Goal: Task Accomplishment & Management: Manage account settings

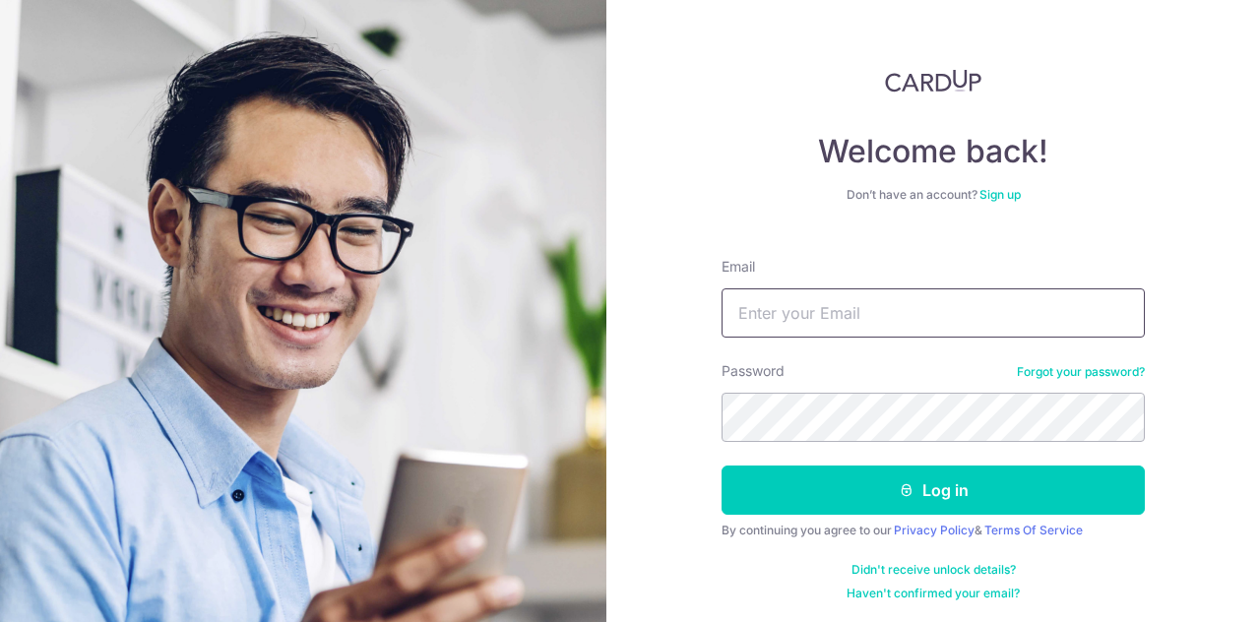
type input "[EMAIL_ADDRESS][DOMAIN_NAME]"
click at [933, 490] on button "Log in" at bounding box center [933, 490] width 423 height 49
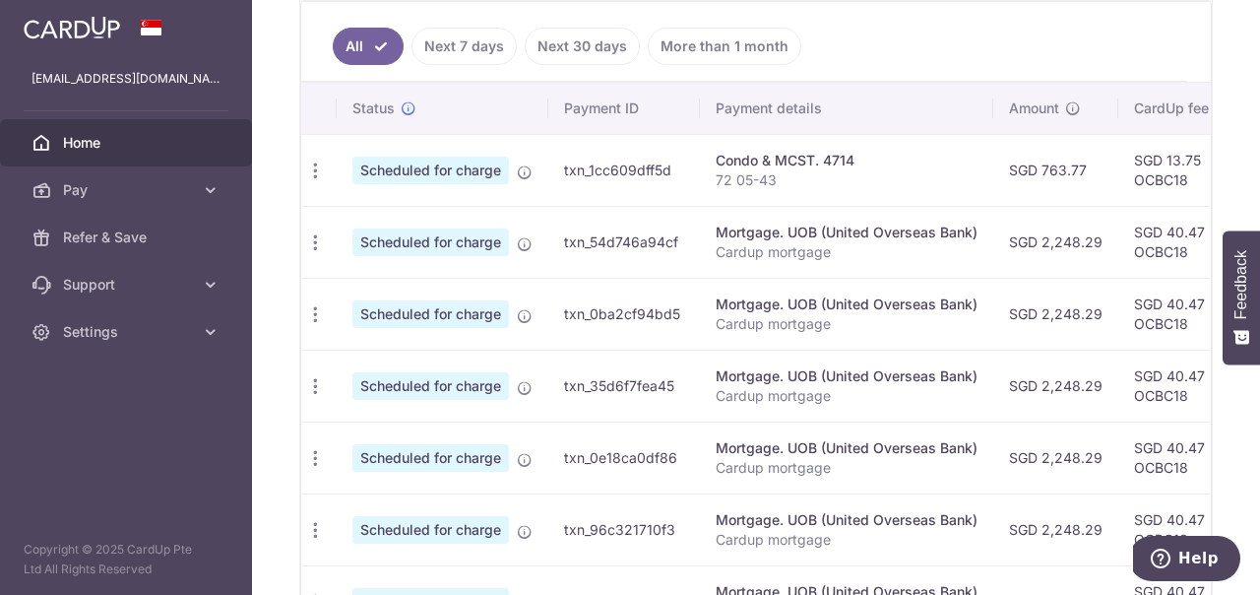
scroll to position [511, 0]
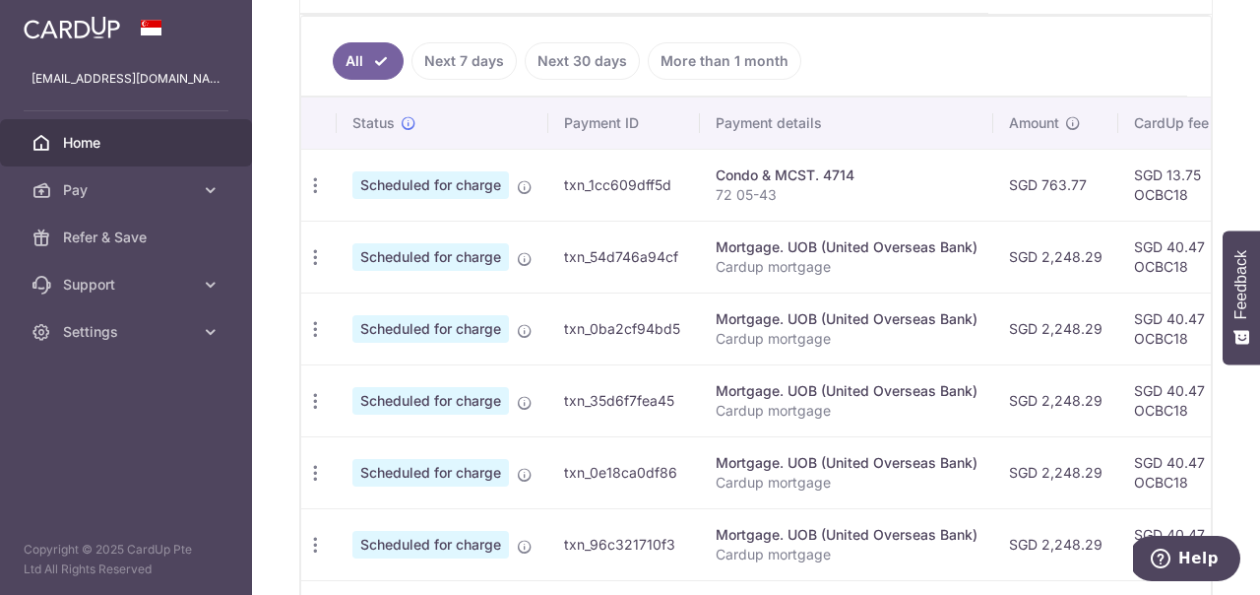
click at [474, 190] on span "Scheduled for charge" at bounding box center [430, 185] width 157 height 28
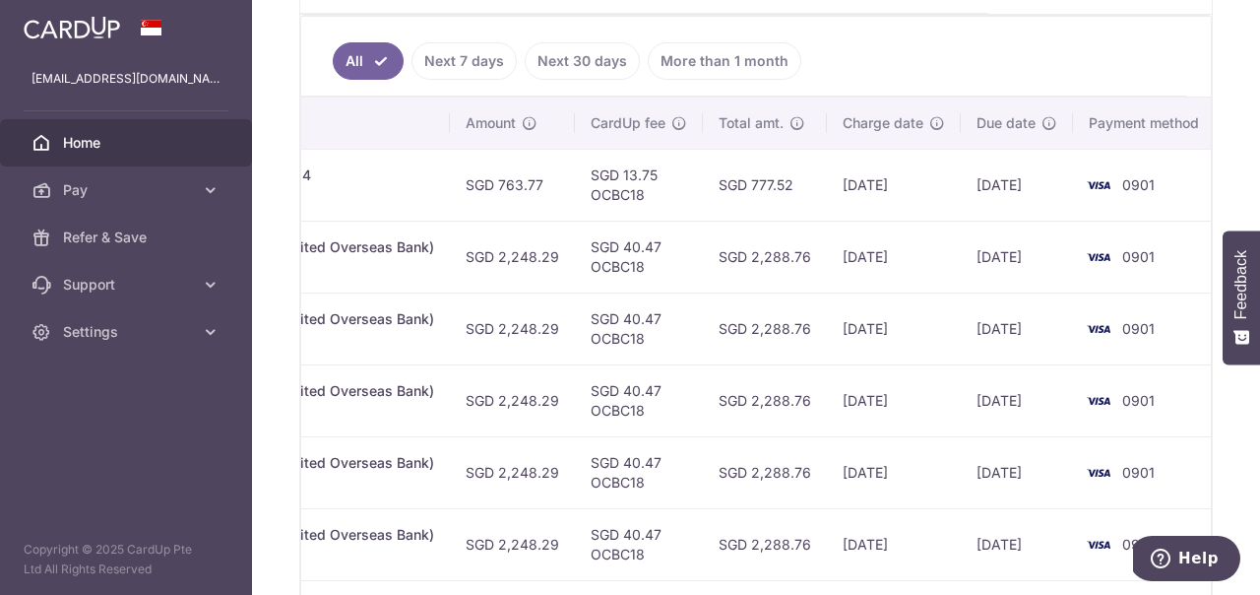
click at [541, 182] on td "SGD 763.77" at bounding box center [512, 185] width 125 height 72
click at [194, 199] on link "Pay" at bounding box center [126, 189] width 252 height 47
click at [360, 187] on p "72 05-43" at bounding box center [304, 195] width 262 height 20
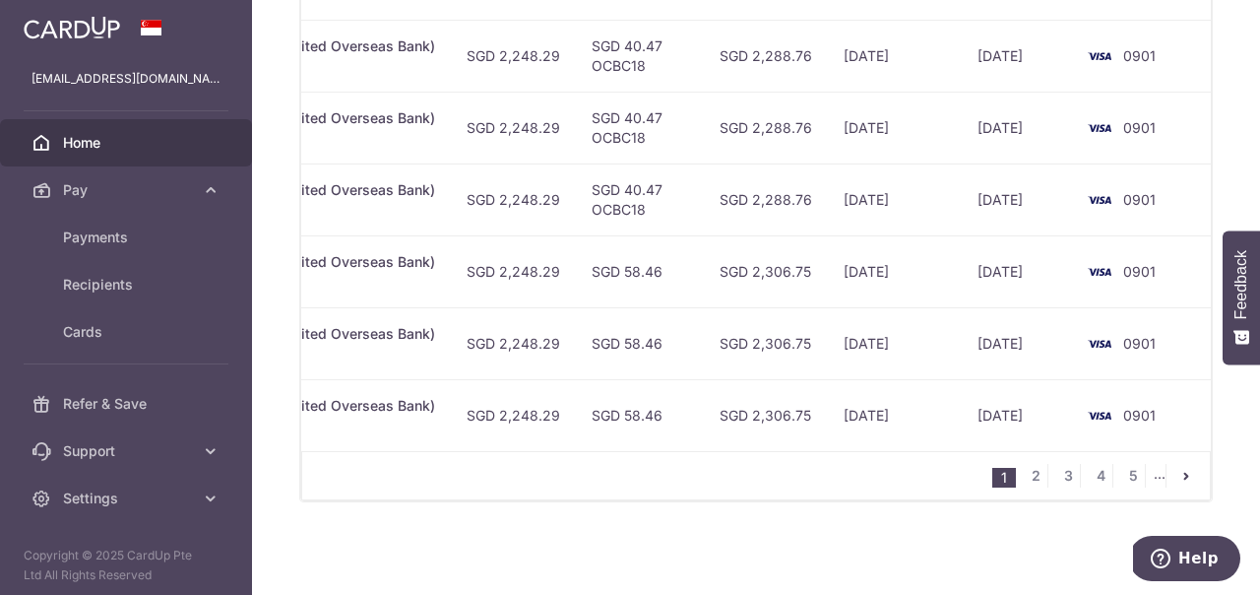
scroll to position [927, 0]
click at [1032, 479] on link "2" at bounding box center [1036, 476] width 24 height 24
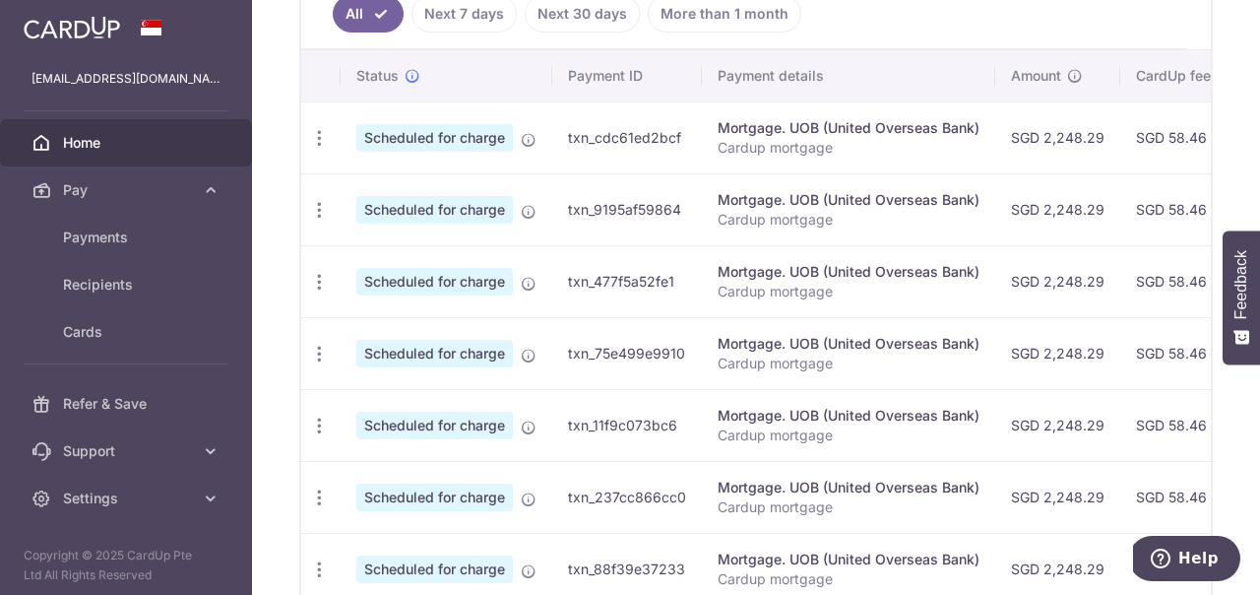
scroll to position [893, 0]
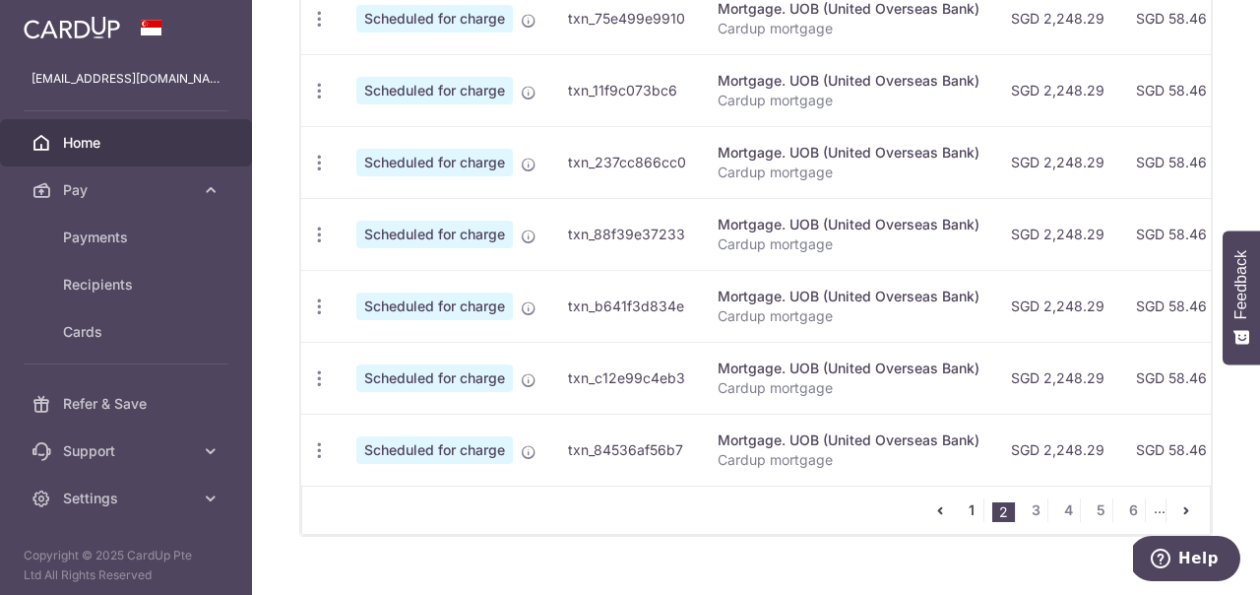
click at [977, 503] on link "1" at bounding box center [972, 510] width 24 height 24
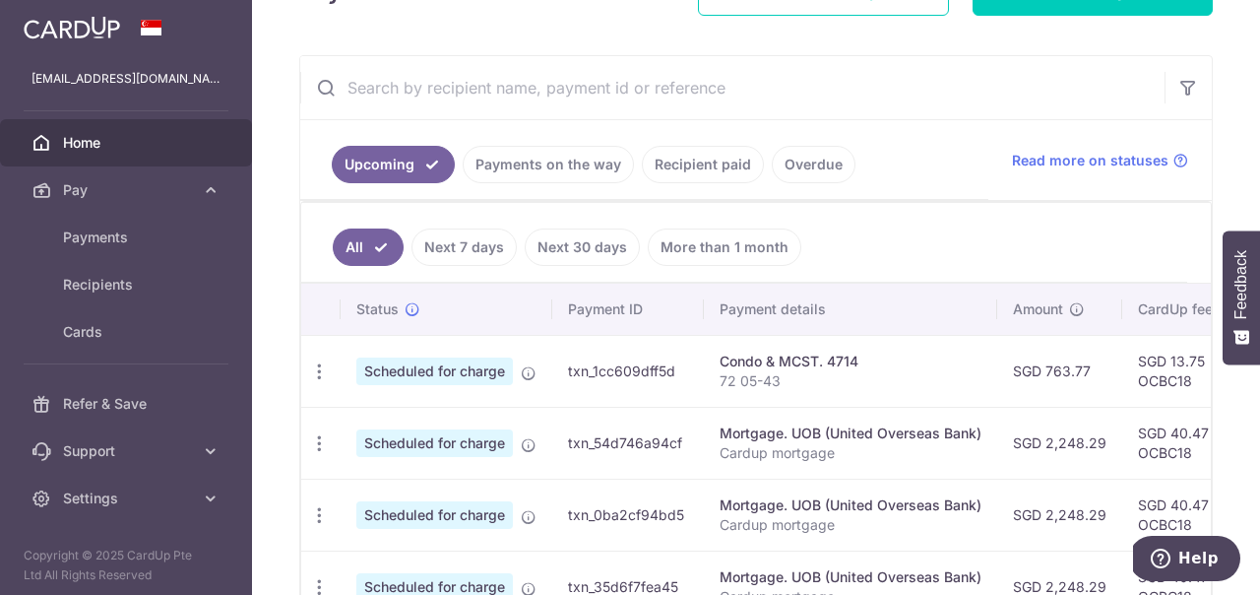
scroll to position [324, 0]
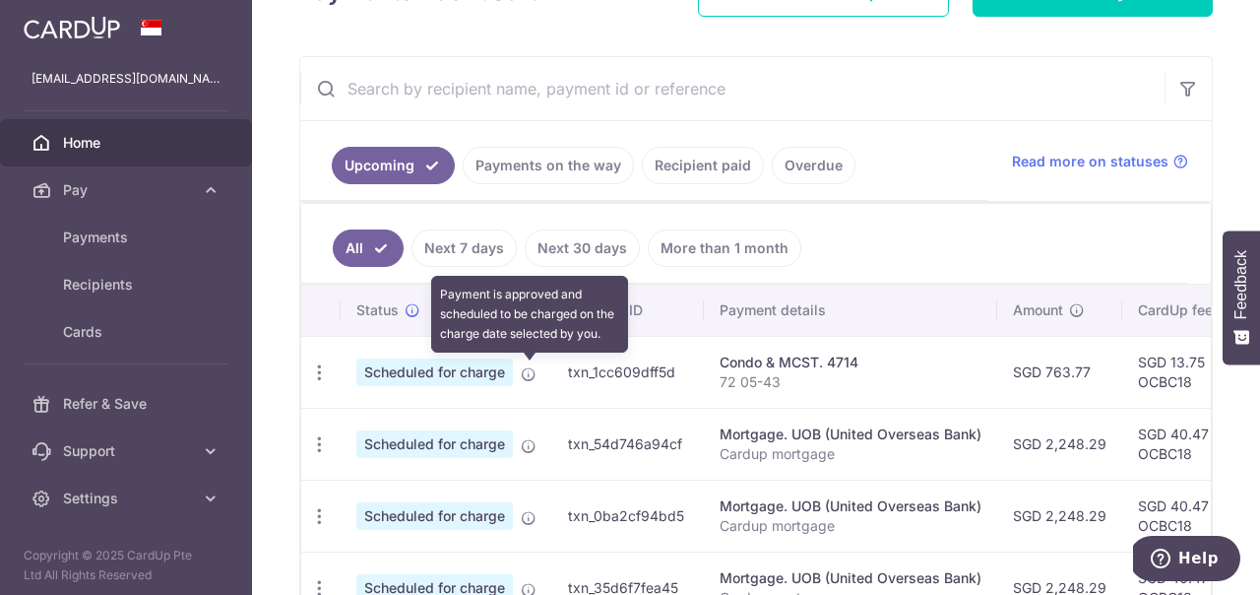
click at [533, 376] on icon at bounding box center [529, 374] width 16 height 16
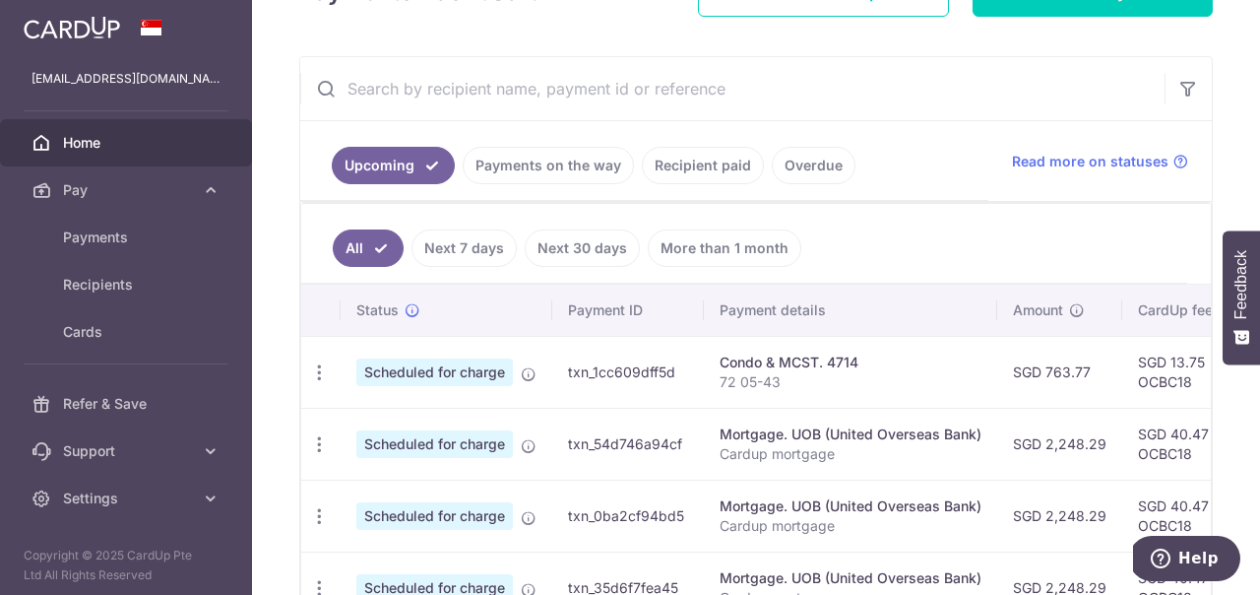
click at [435, 378] on span "Scheduled for charge" at bounding box center [434, 372] width 157 height 28
click at [321, 366] on icon "button" at bounding box center [319, 372] width 21 height 21
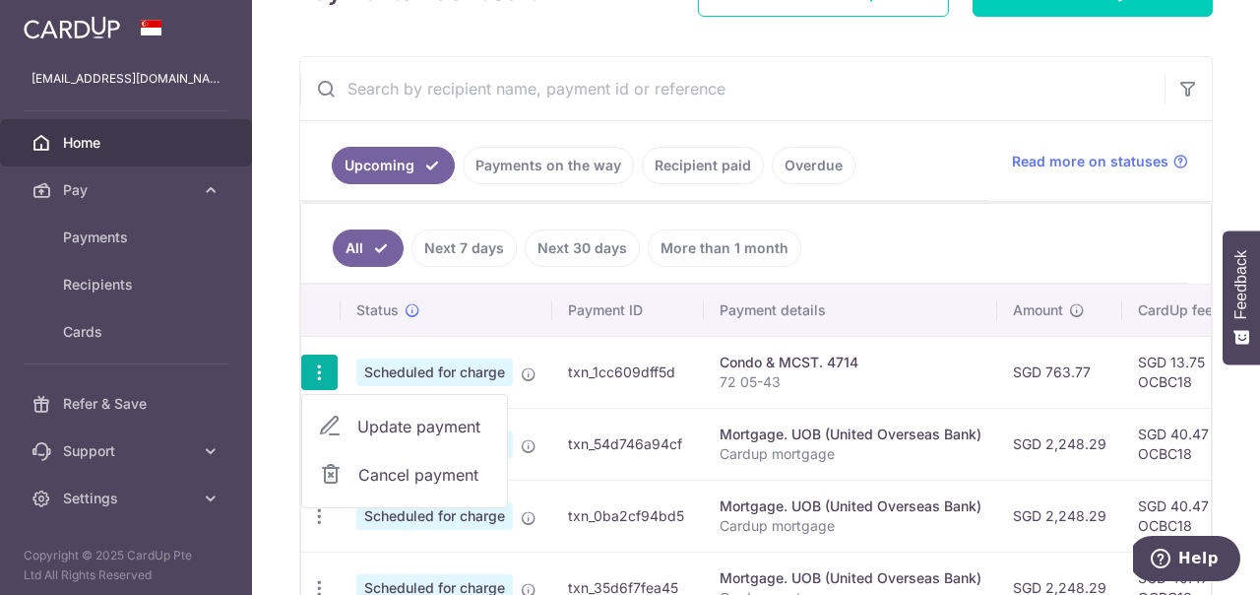
click at [368, 410] on link "Update payment" at bounding box center [404, 426] width 205 height 47
radio input "true"
type input "763.77"
type input "21/10/2025"
type input "72 05-43"
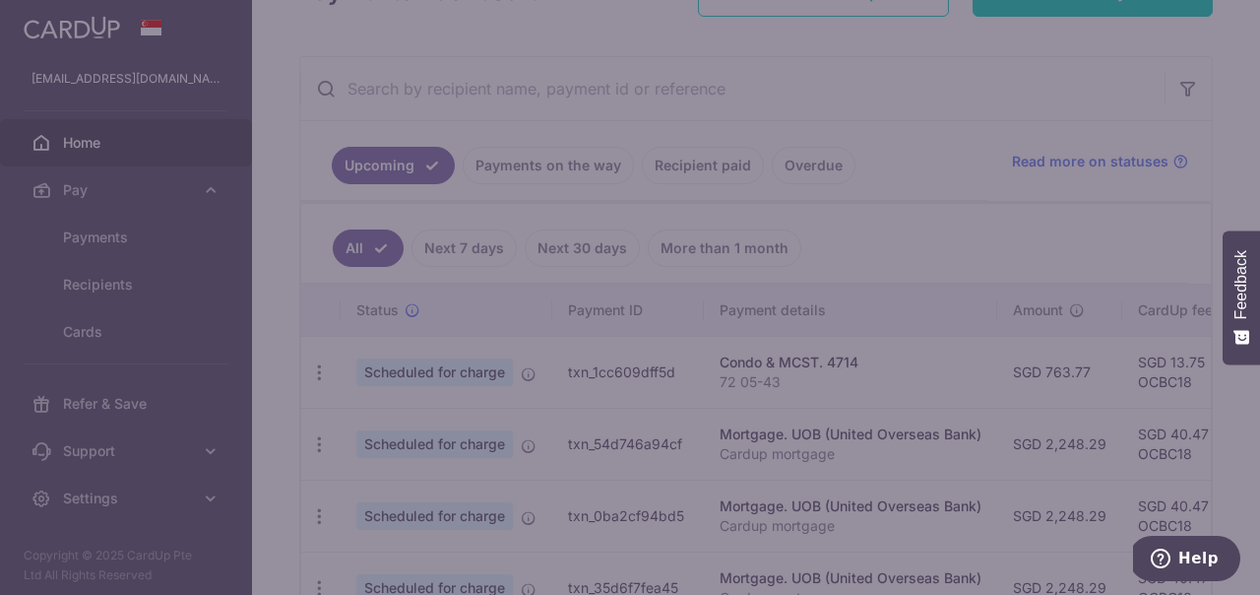
type input "OCBC18"
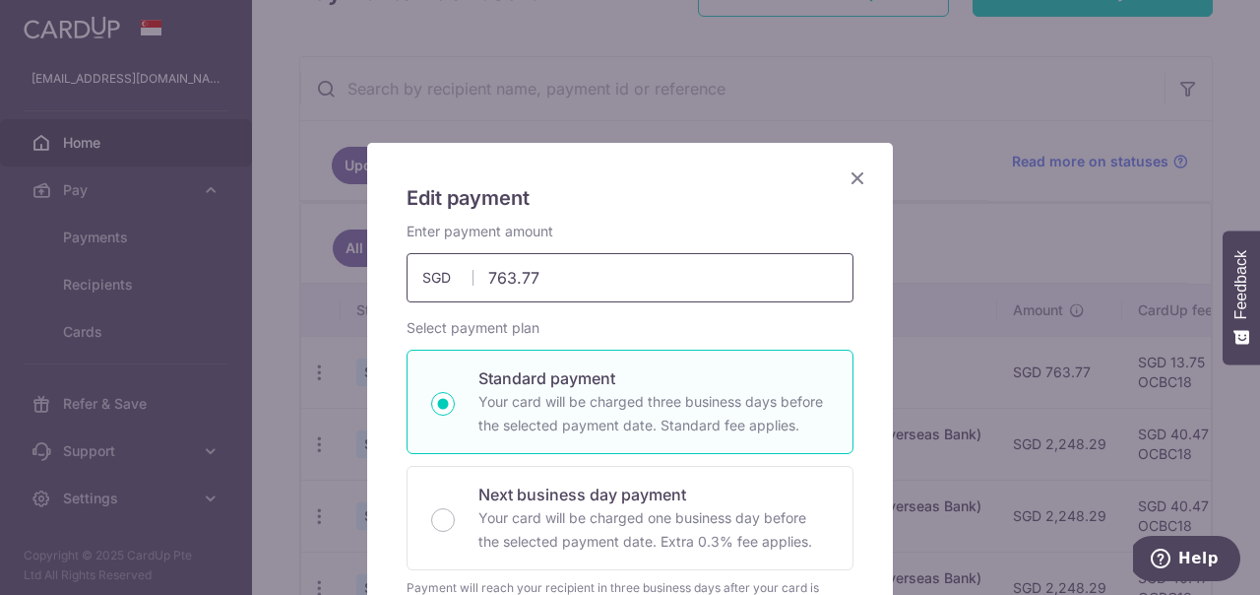
click at [570, 298] on input "763.77" at bounding box center [630, 277] width 447 height 49
type input "763.87"
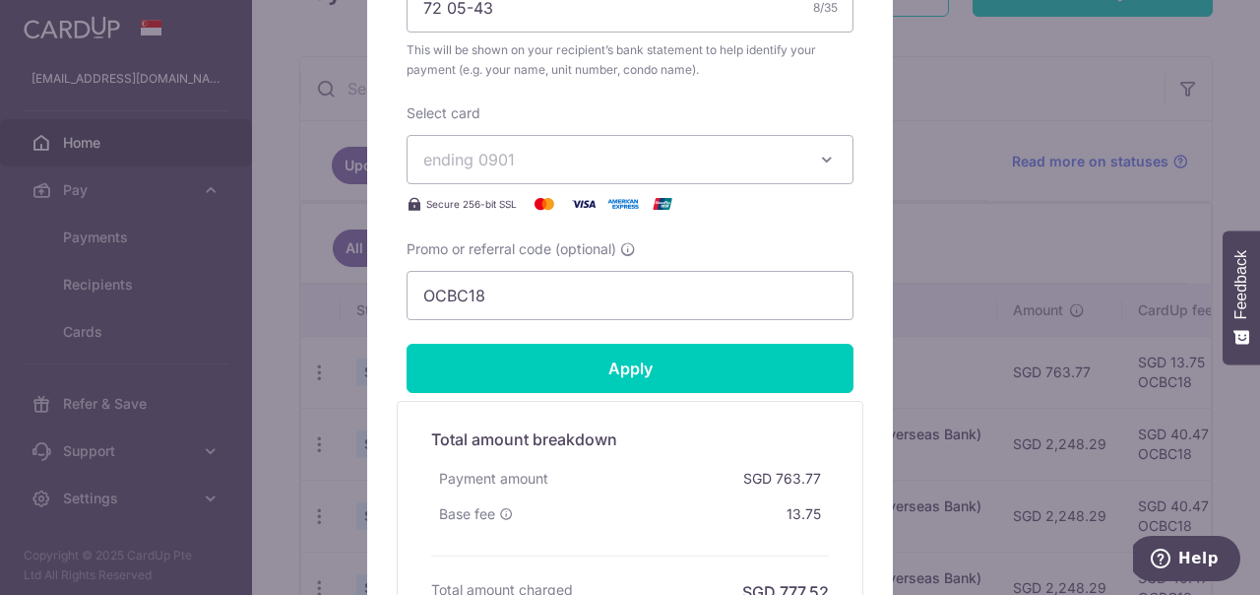
scroll to position [624, 0]
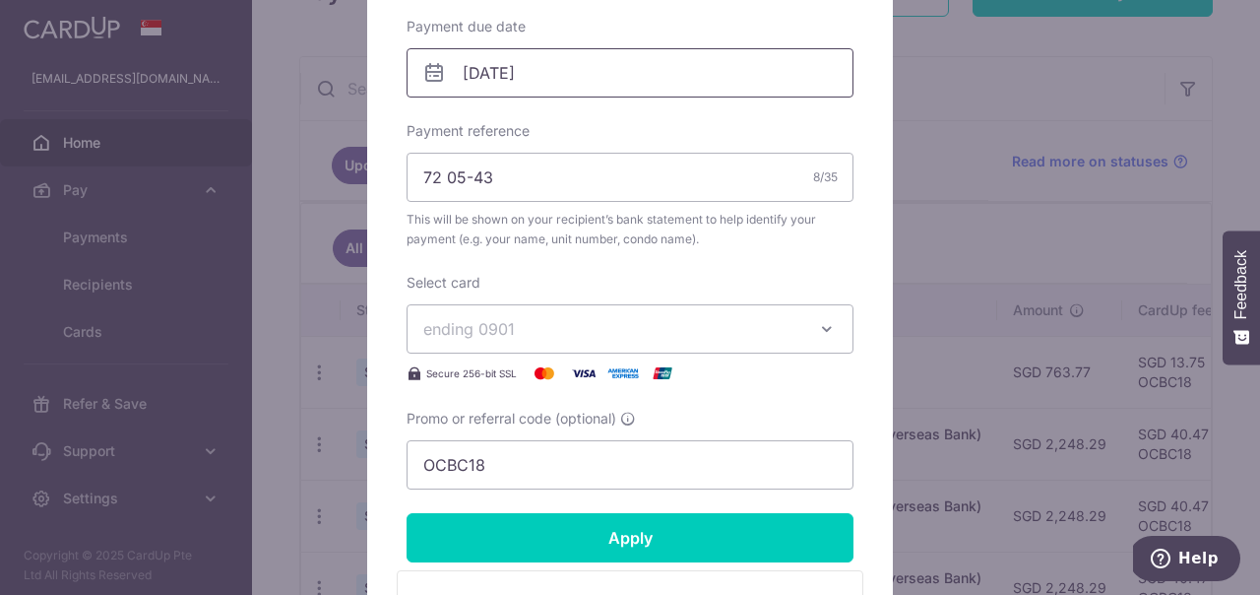
click at [586, 85] on input "21/10/2025" at bounding box center [630, 72] width 447 height 49
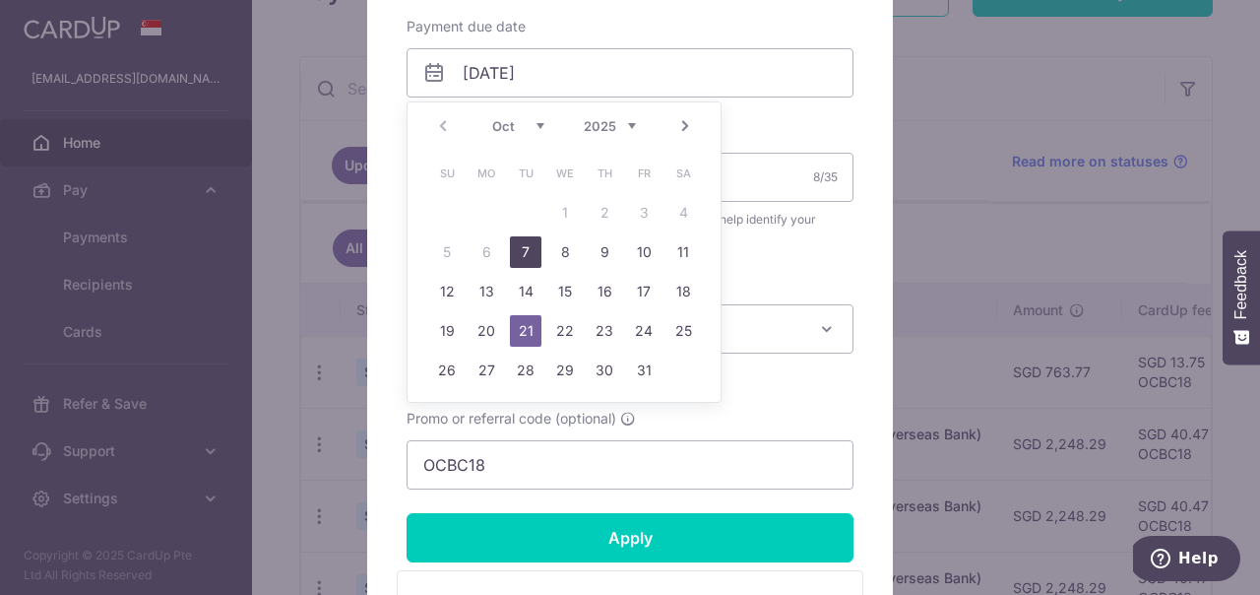
click at [522, 247] on link "7" at bounding box center [526, 252] width 32 height 32
type input "[DATE]"
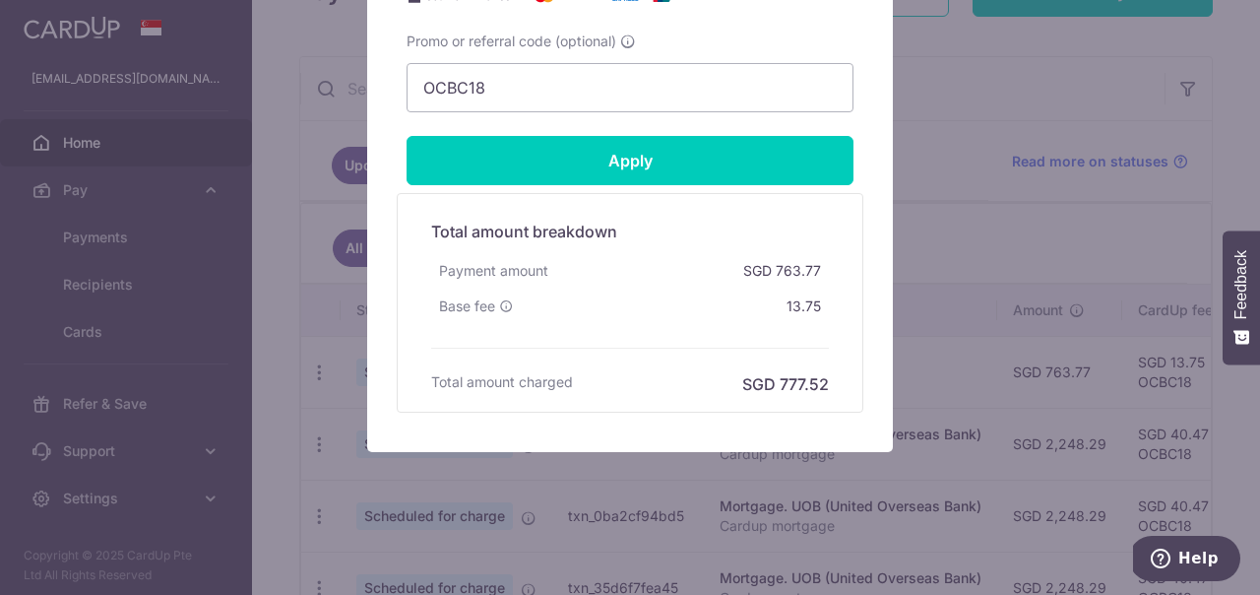
scroll to position [1029, 0]
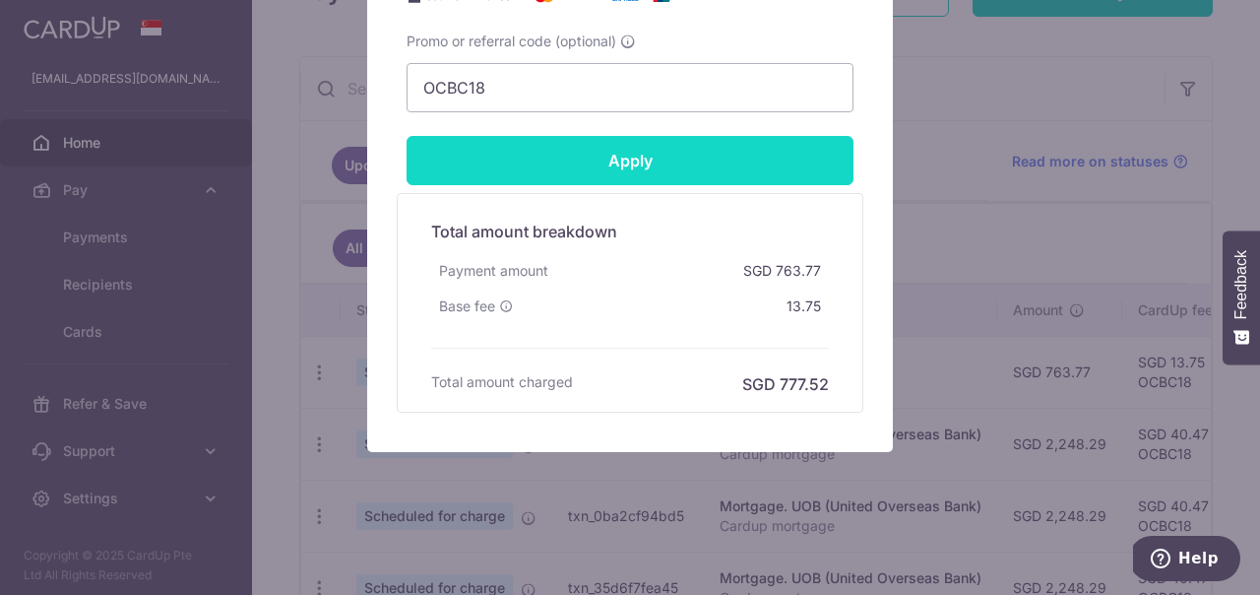
click at [651, 170] on input "Apply" at bounding box center [630, 160] width 447 height 49
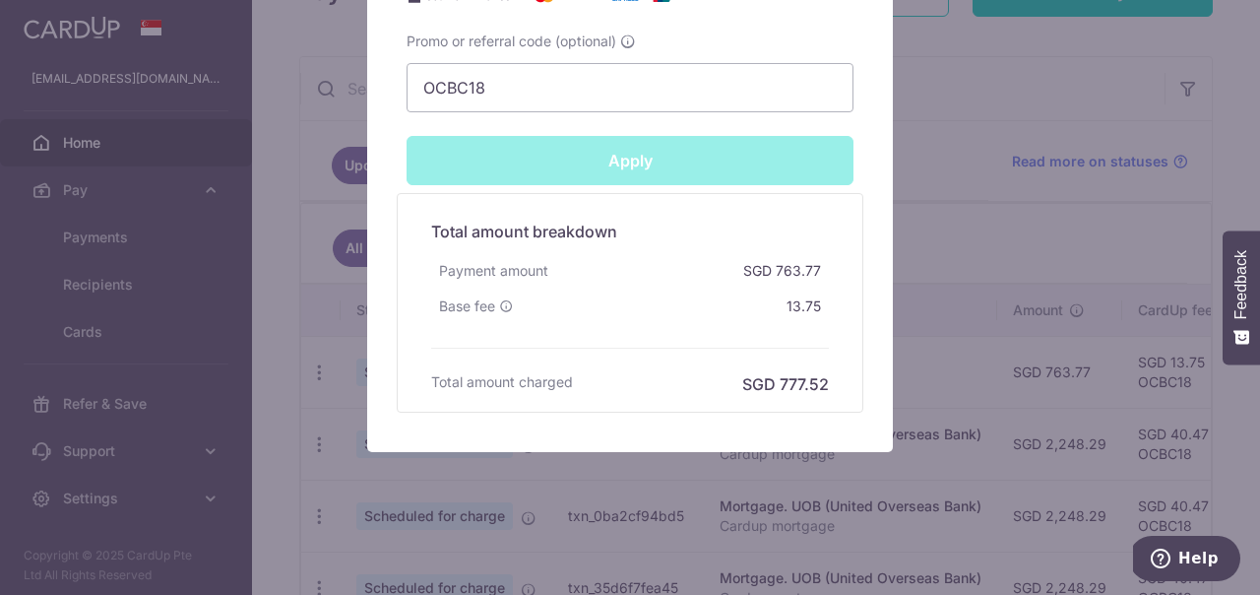
type input "Successfully Applied"
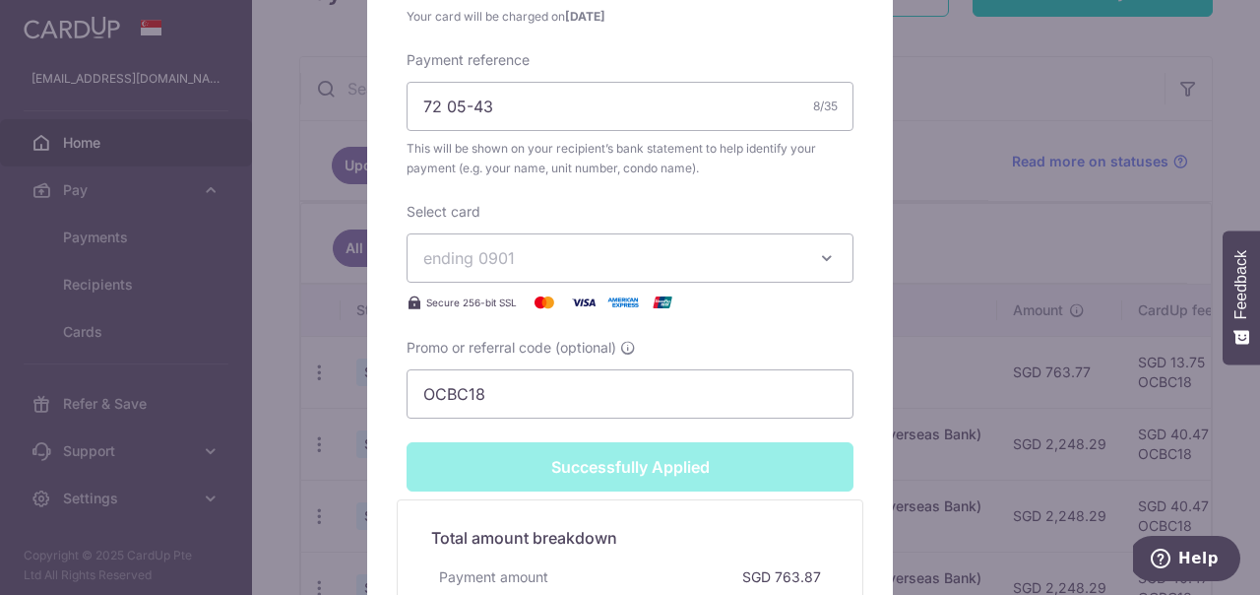
scroll to position [789, 0]
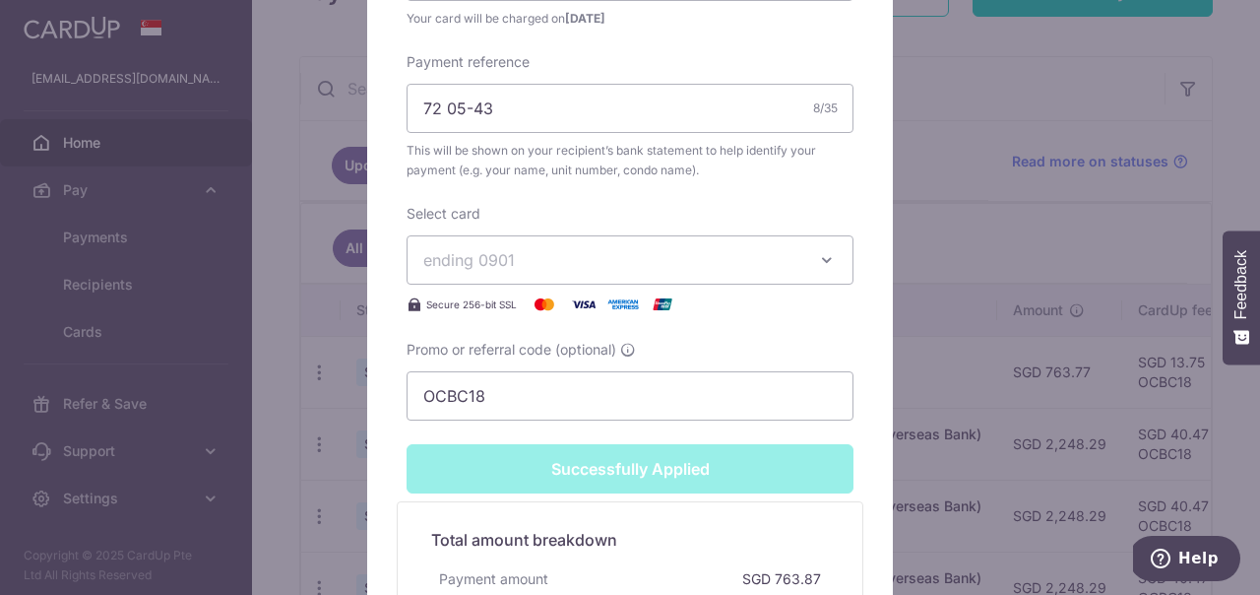
click at [946, 282] on div "Edit payment By clicking apply, you will make changes to all payments to 4714 s…" at bounding box center [630, 297] width 1260 height 595
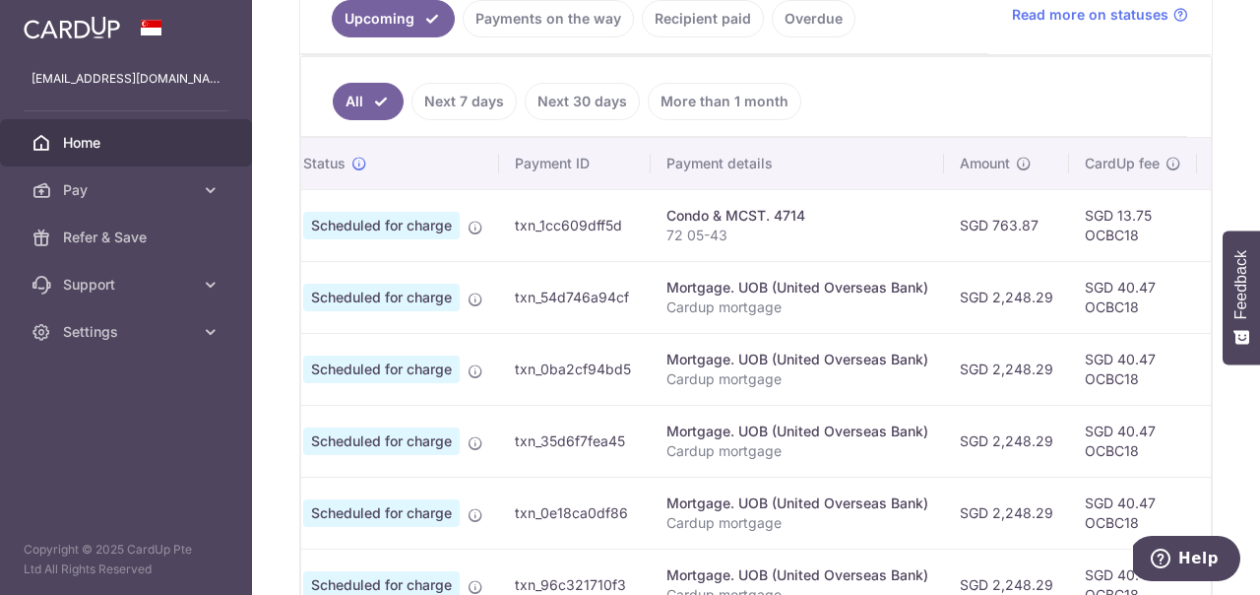
scroll to position [0, 42]
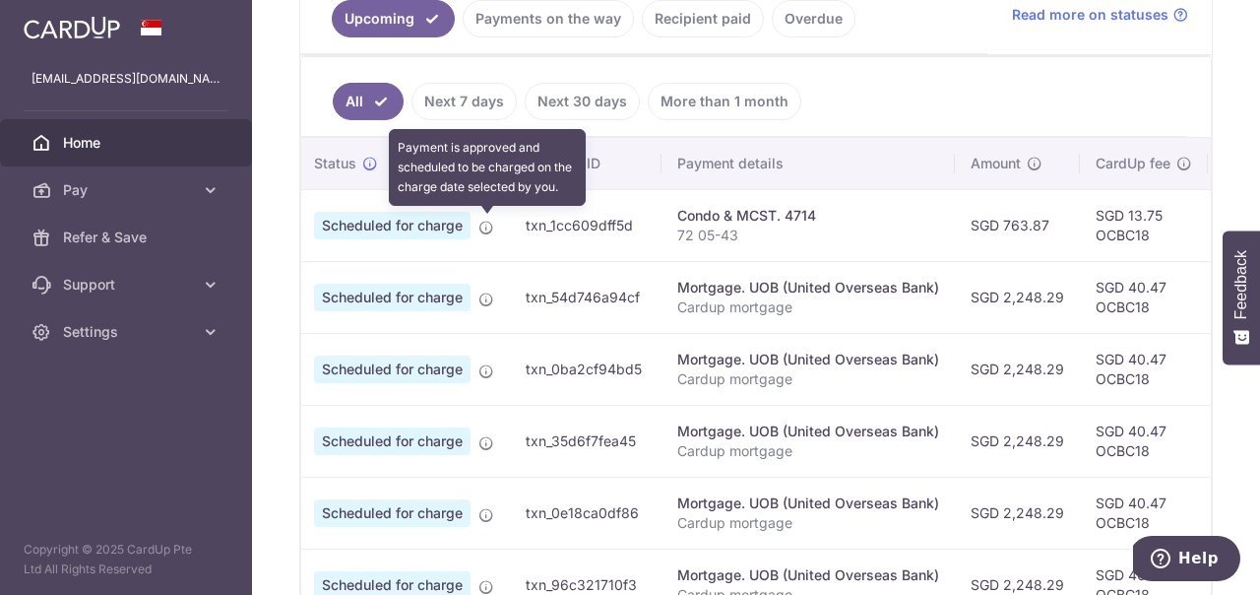
click at [479, 225] on icon at bounding box center [486, 228] width 16 height 16
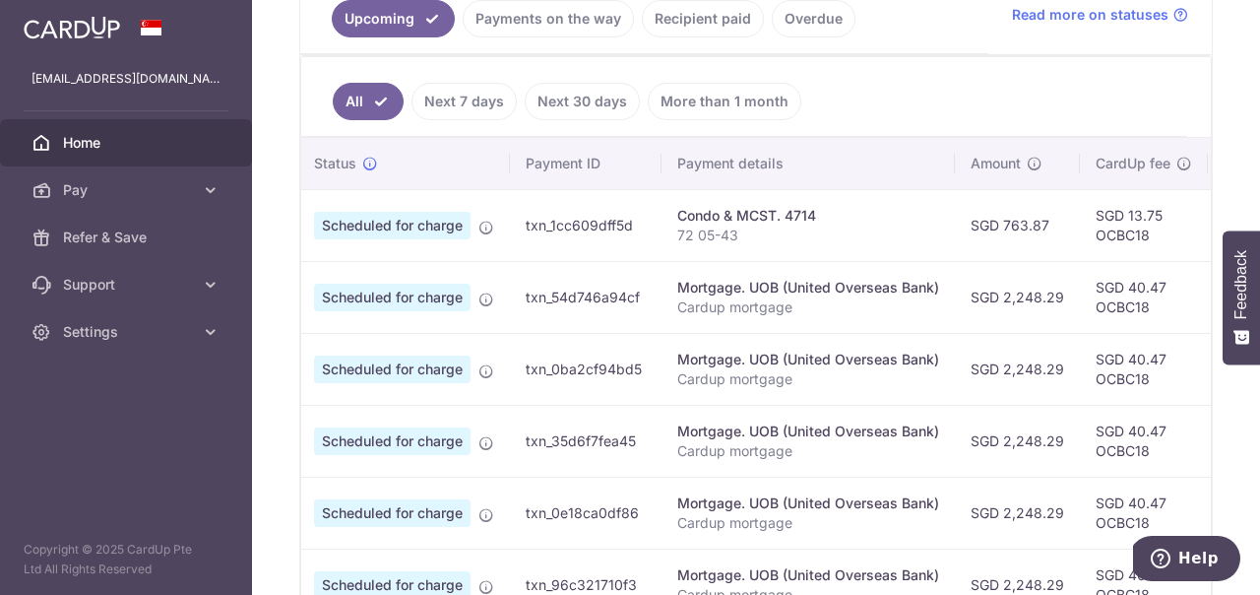
scroll to position [0, 1]
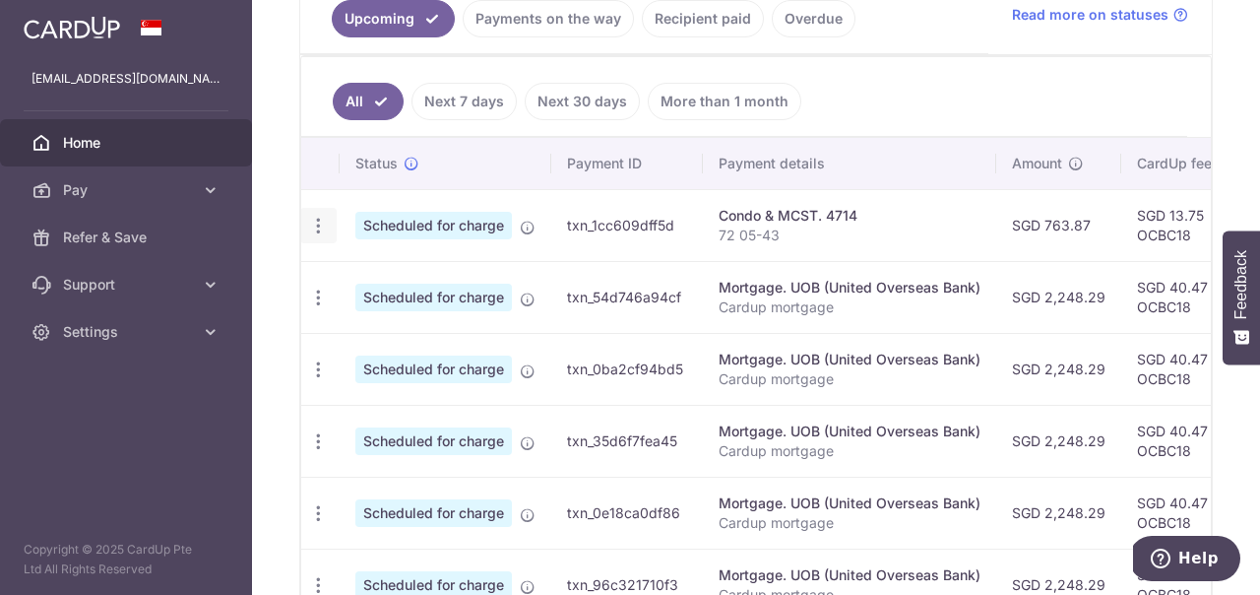
click at [315, 228] on icon "button" at bounding box center [318, 226] width 21 height 21
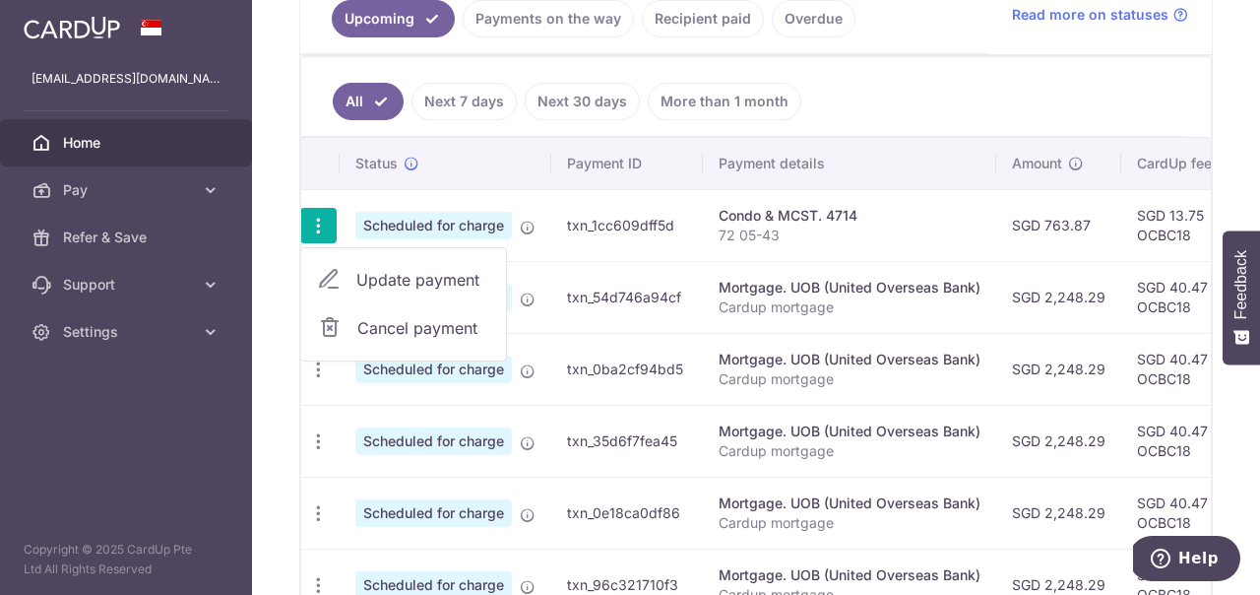
click at [364, 276] on span "Update payment" at bounding box center [423, 280] width 134 height 24
radio input "true"
type input "763.87"
type input "[DATE]"
type input "72 05-43"
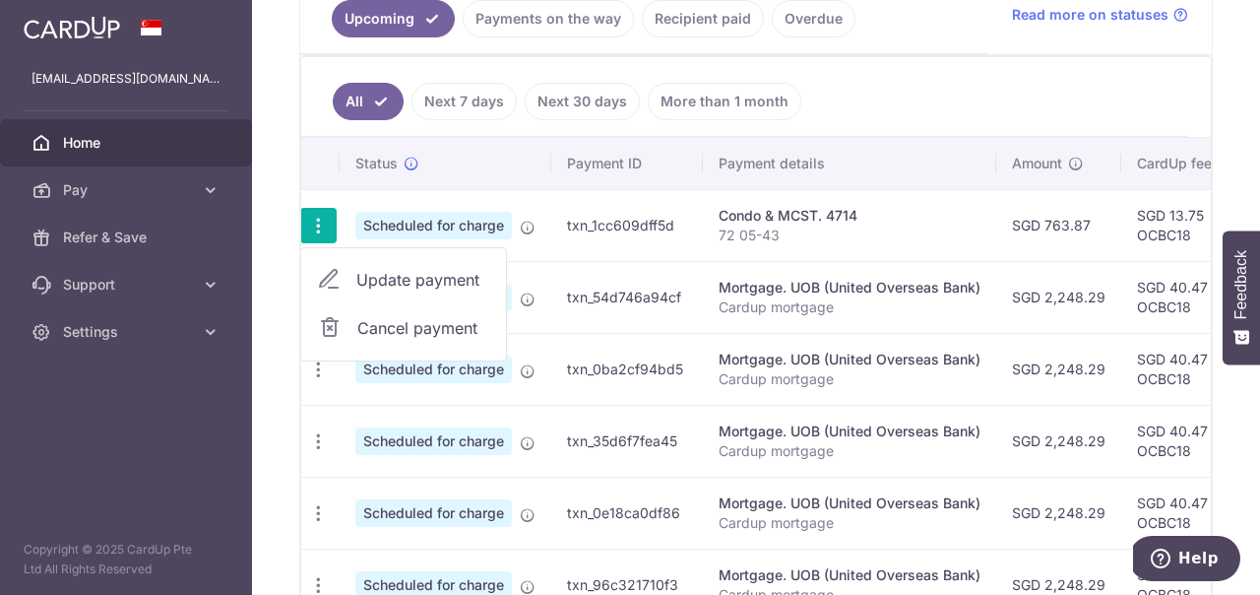
type input "OCBC18"
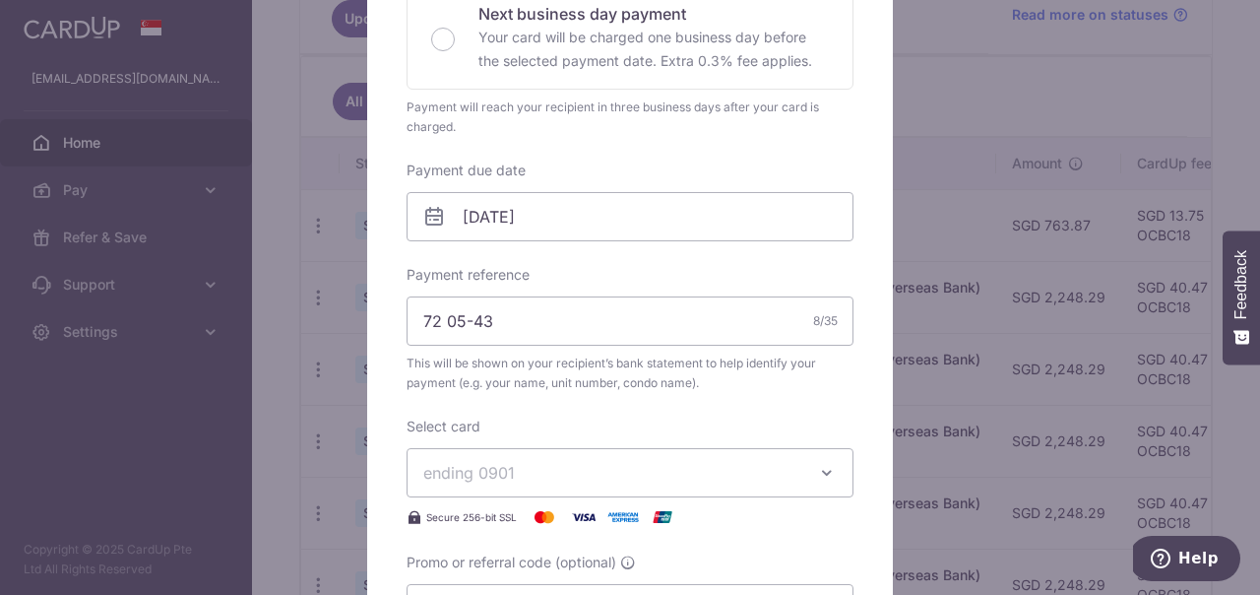
scroll to position [484, 0]
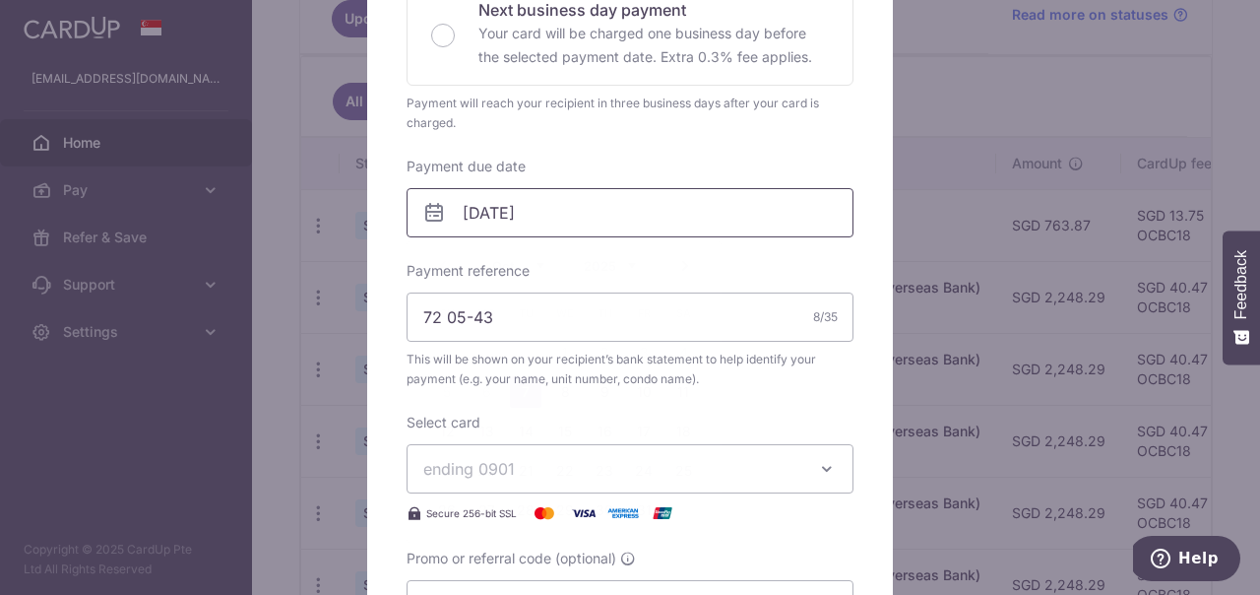
click at [597, 218] on input "[DATE]" at bounding box center [630, 212] width 447 height 49
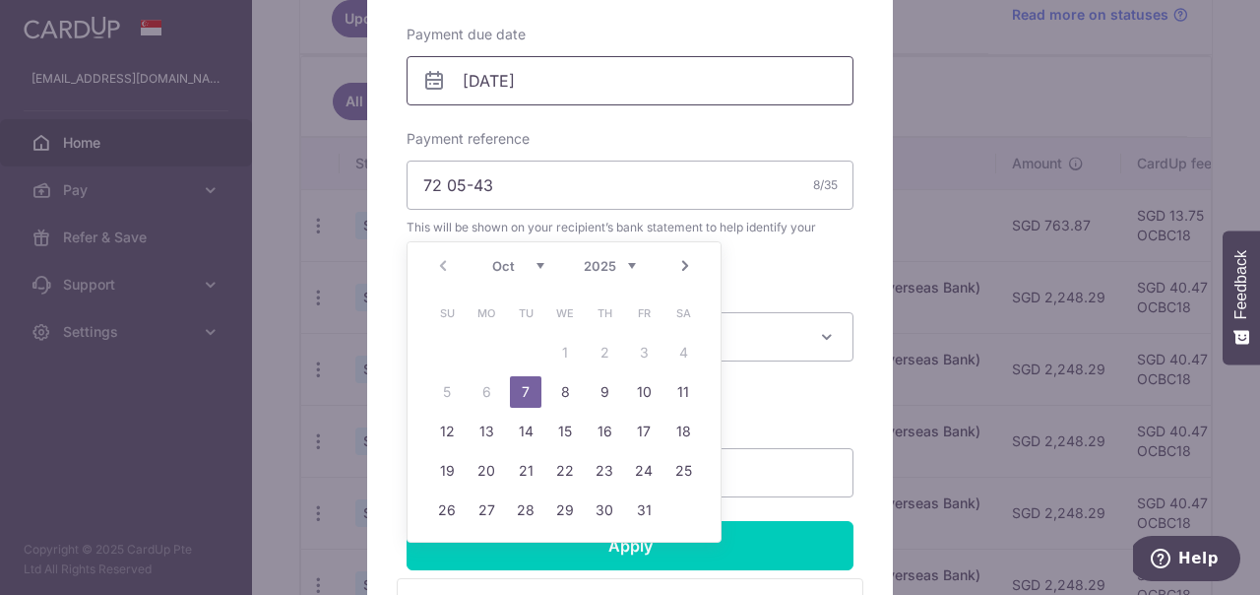
scroll to position [804, 0]
